Goal: Find specific fact: Find specific fact

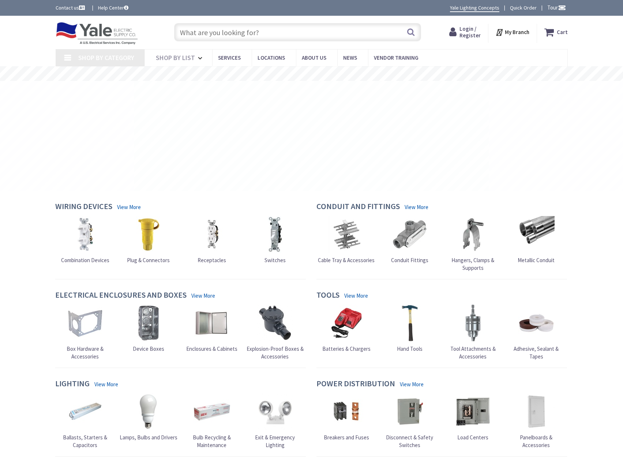
click at [284, 31] on input "text" at bounding box center [297, 32] width 247 height 18
paste input "252743"
type input "252743"
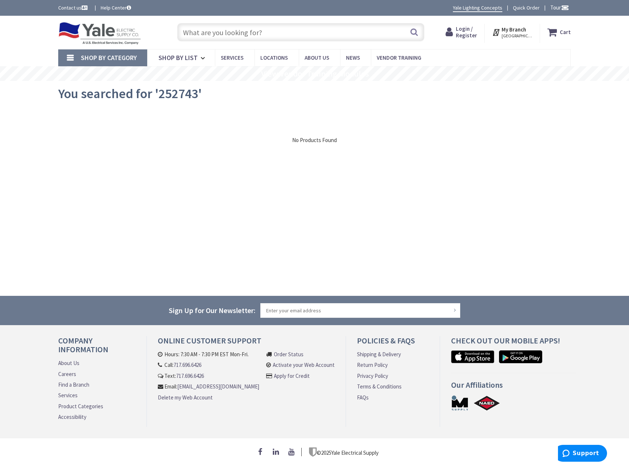
click at [252, 35] on input "text" at bounding box center [300, 32] width 247 height 18
paste input "252743"
type input "252743"
